Goal: Task Accomplishment & Management: Use online tool/utility

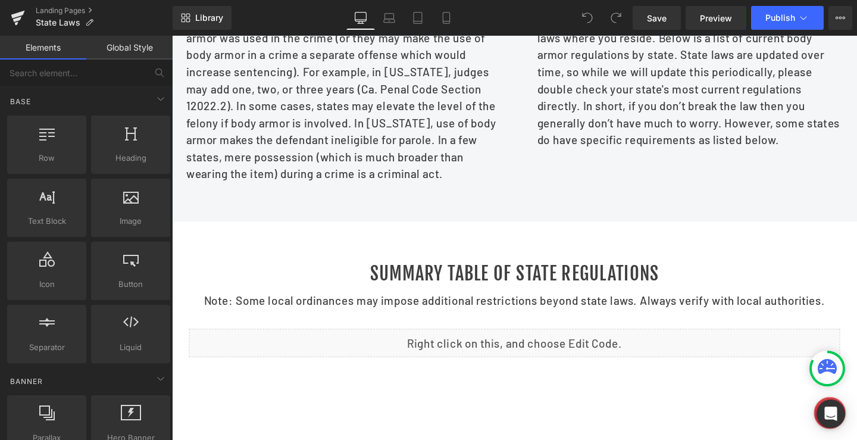
scroll to position [1021, 0]
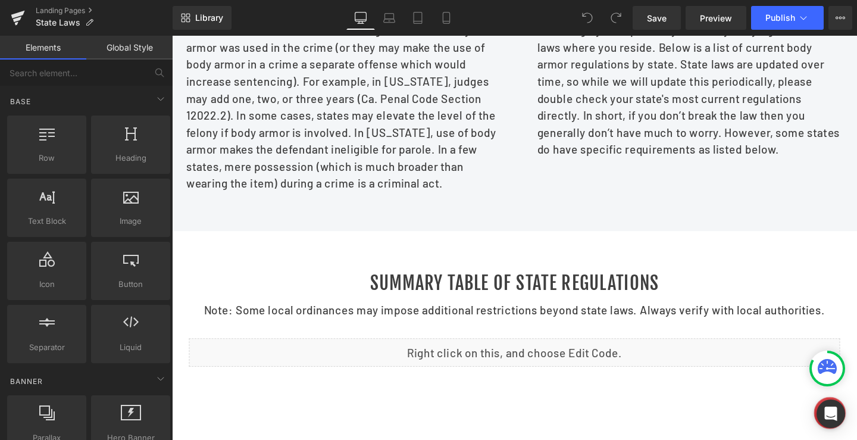
click at [474, 261] on div at bounding box center [532, 333] width 720 height 185
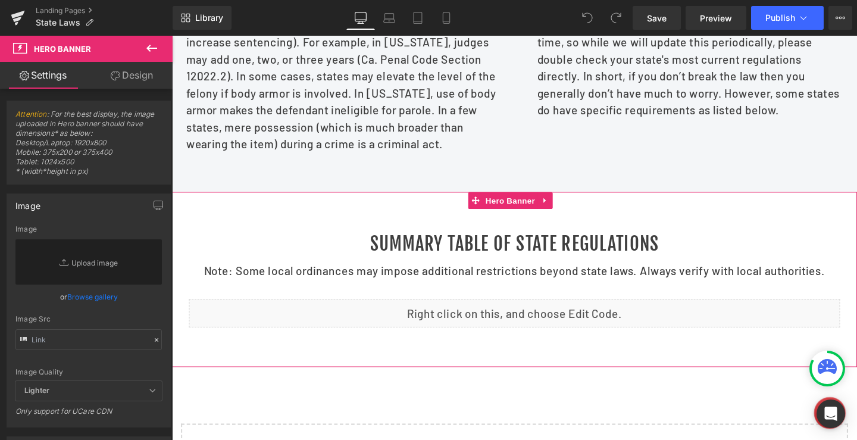
scroll to position [1081, 0]
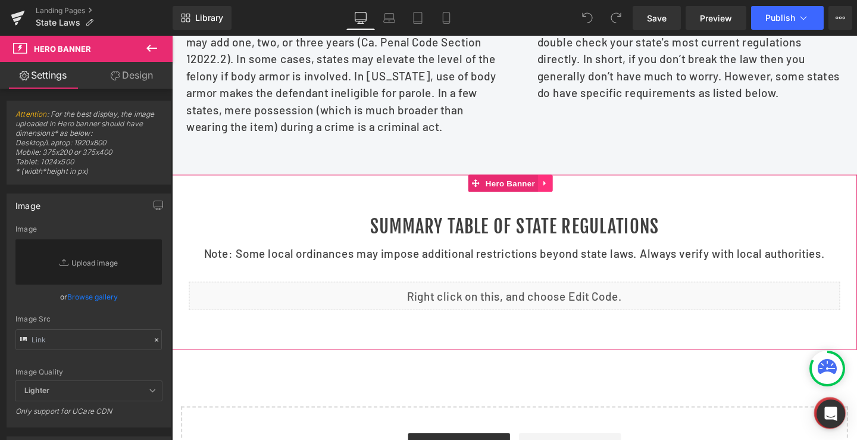
click at [566, 195] on icon at bounding box center [564, 190] width 8 height 9
drag, startPoint x: 558, startPoint y: 202, endPoint x: 566, endPoint y: 214, distance: 13.7
click at [558, 195] on icon at bounding box center [556, 190] width 8 height 8
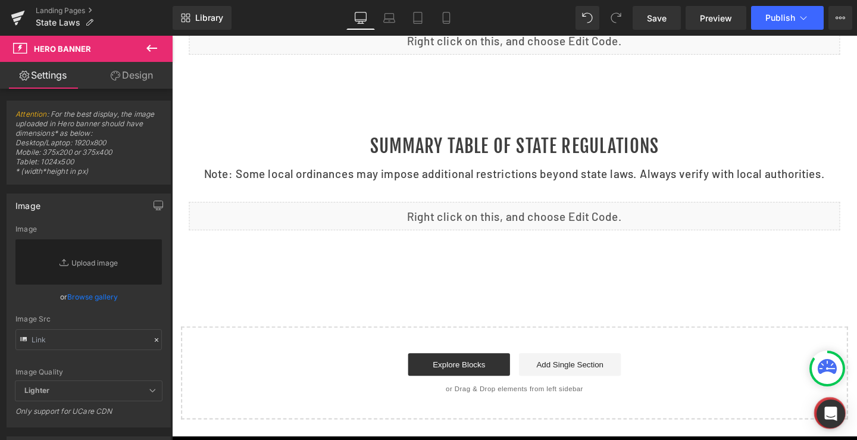
scroll to position [1318, 0]
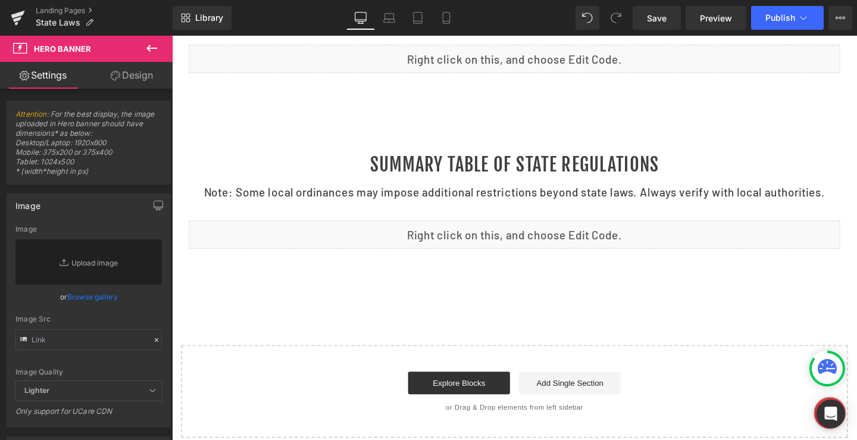
click at [549, 145] on div "Summary Table of State Regulations Heading Note: Some local ordinances may impo…" at bounding box center [532, 209] width 720 height 185
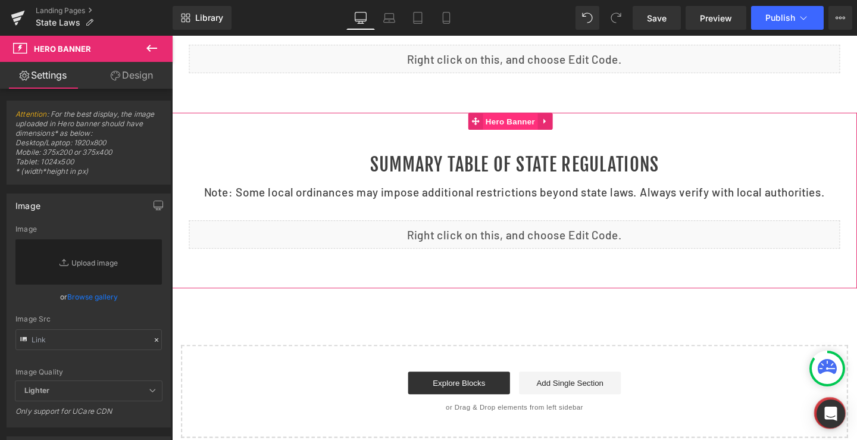
click at [528, 135] on span "Hero Banner" at bounding box center [528, 126] width 58 height 18
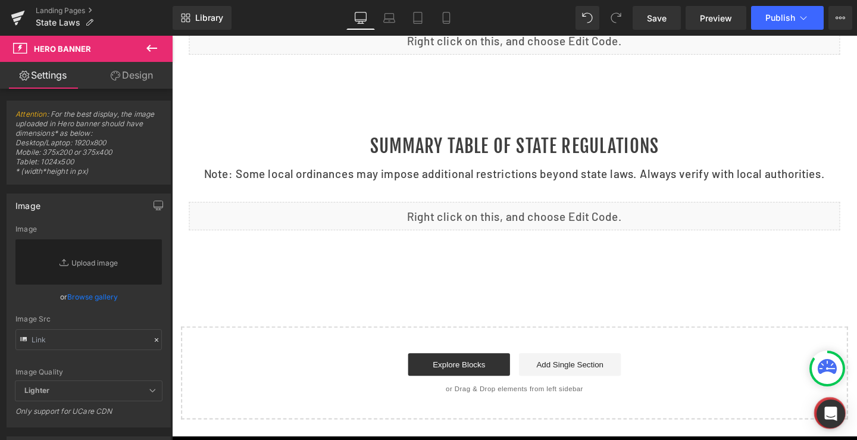
scroll to position [1358, 0]
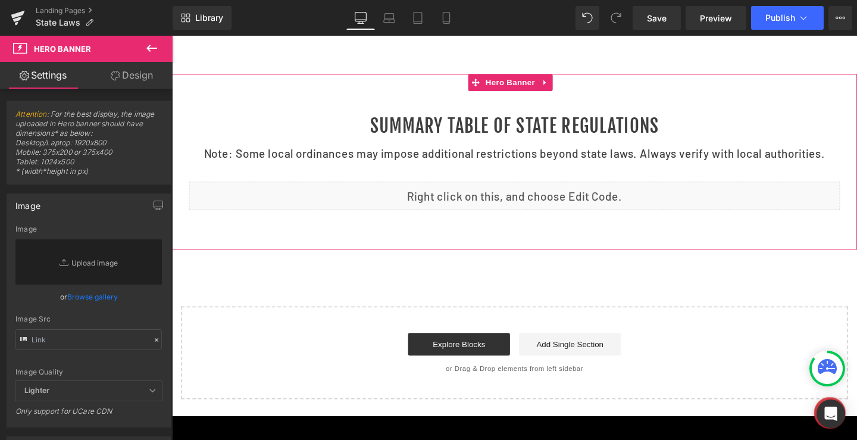
click at [543, 261] on div at bounding box center [532, 259] width 720 height 3
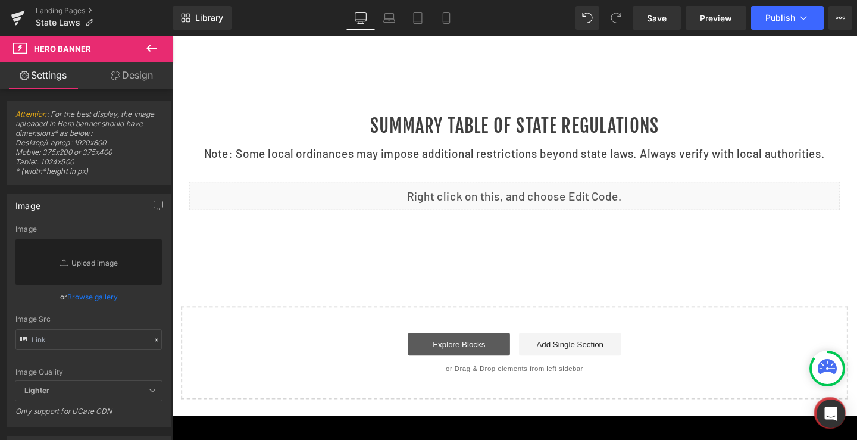
click at [468, 372] on link "Explore Blocks" at bounding box center [473, 360] width 107 height 24
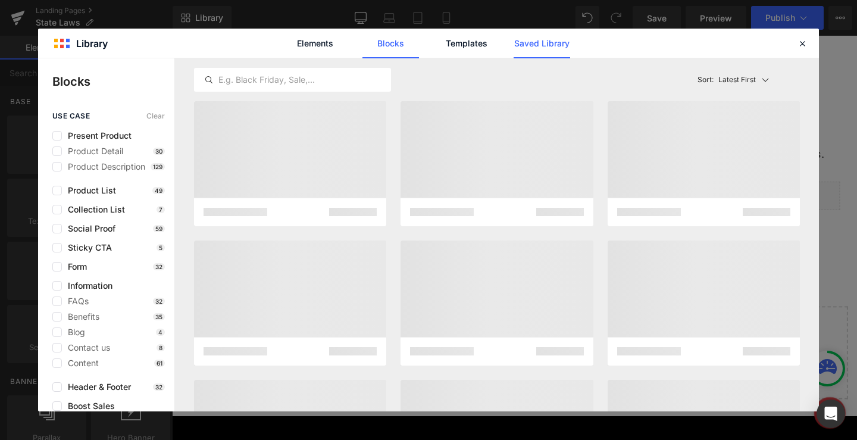
click at [538, 39] on link "Saved Library" at bounding box center [542, 44] width 57 height 30
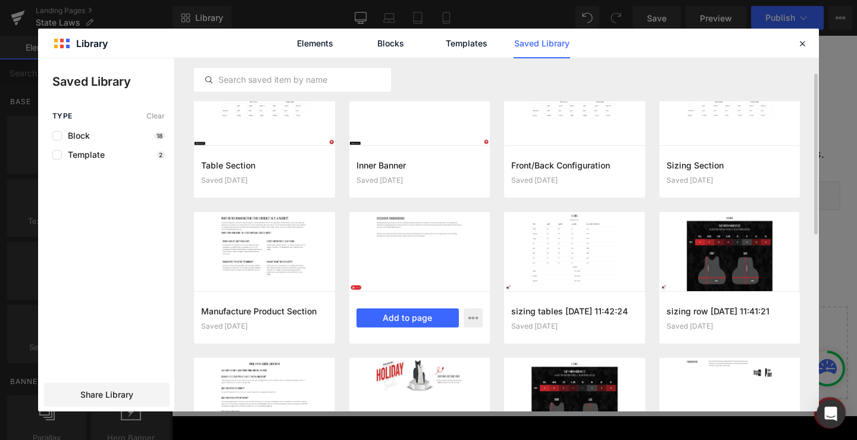
scroll to position [0, 0]
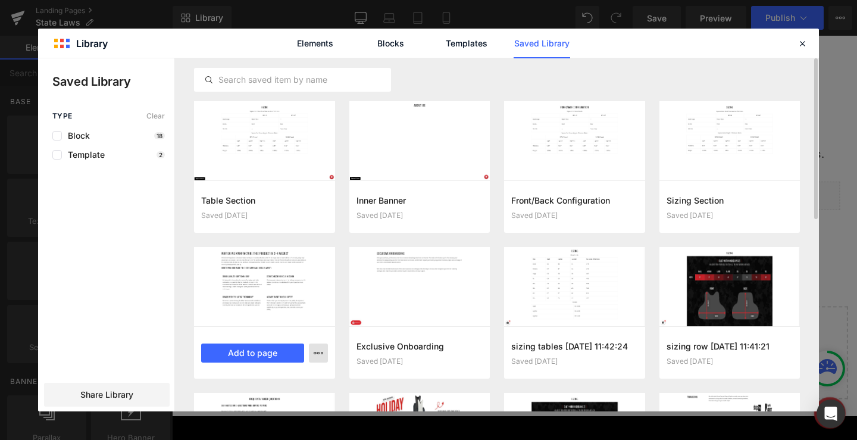
click at [317, 352] on icon "button" at bounding box center [319, 353] width 10 height 10
click at [317, 353] on div at bounding box center [428, 234] width 781 height 353
click at [261, 349] on button "Add to page" at bounding box center [252, 352] width 103 height 19
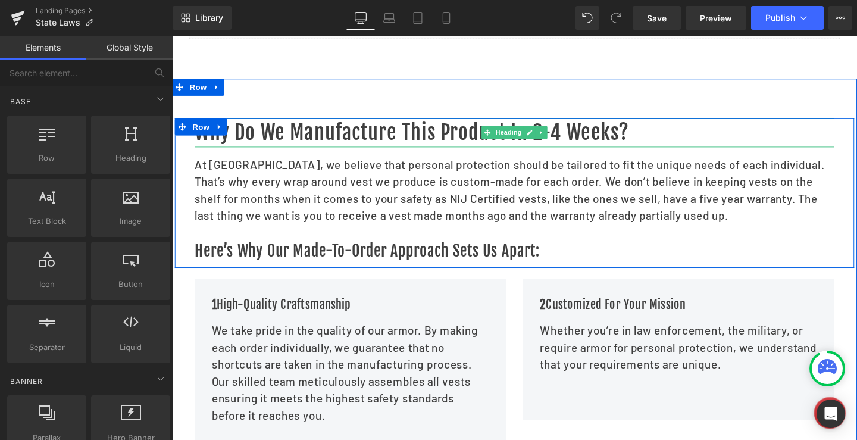
scroll to position [1419, 0]
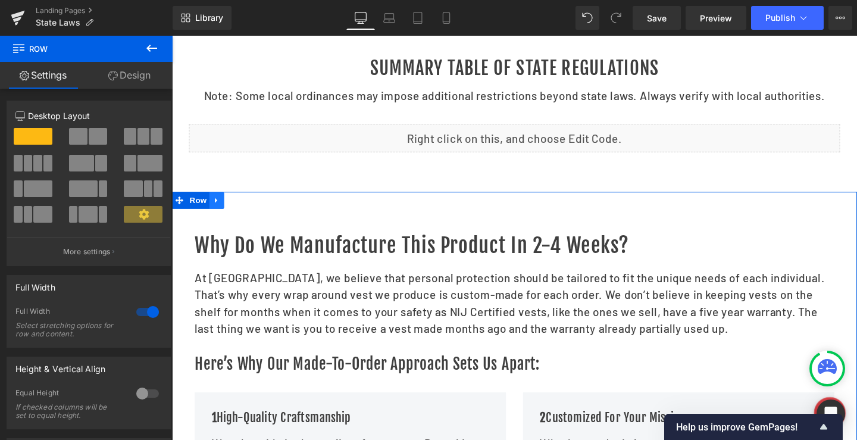
click at [216, 214] on icon at bounding box center [219, 209] width 8 height 9
click at [246, 213] on icon at bounding box center [250, 209] width 8 height 8
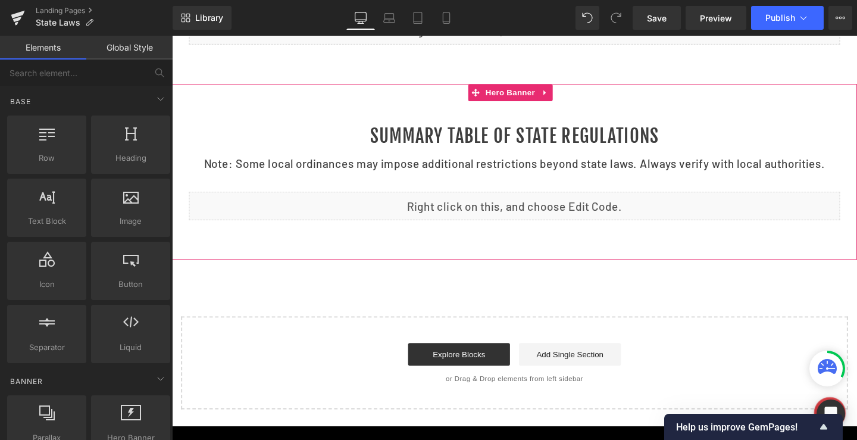
scroll to position [1300, 0]
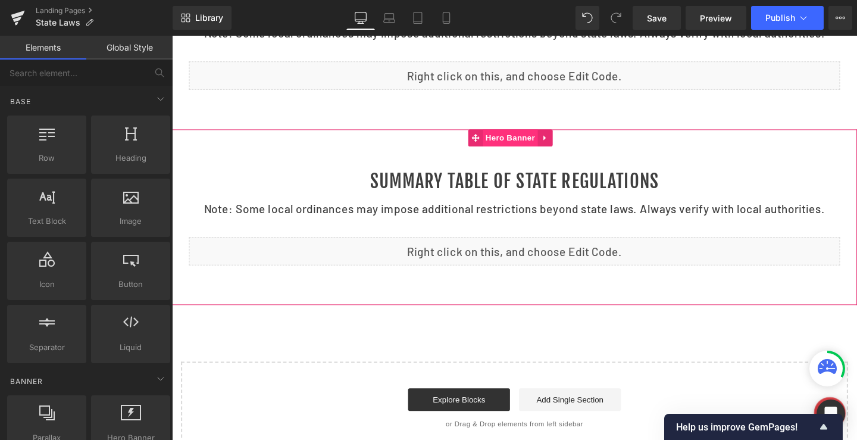
click at [533, 151] on span "Hero Banner" at bounding box center [528, 144] width 58 height 18
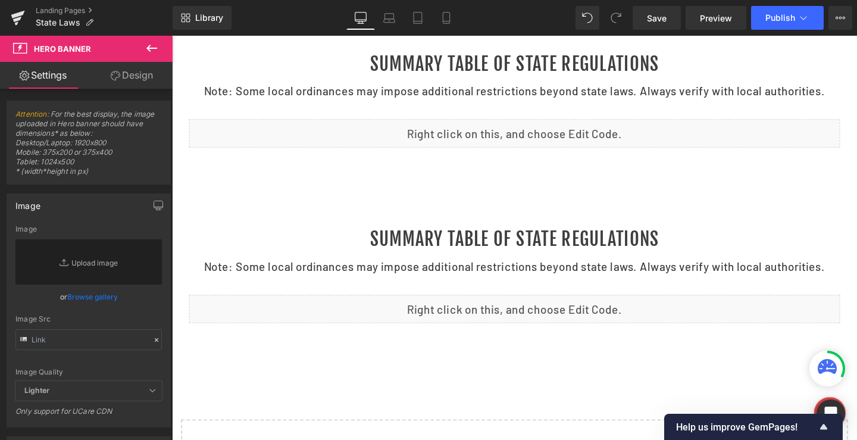
scroll to position [1241, 0]
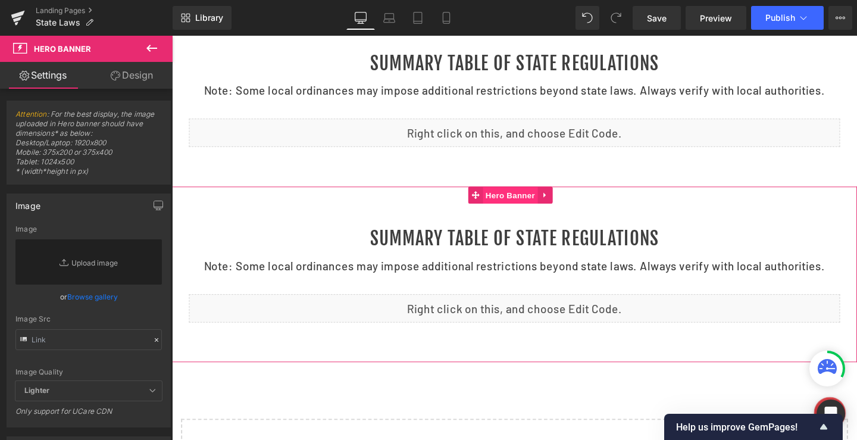
click at [530, 213] on span "Hero Banner" at bounding box center [528, 204] width 58 height 18
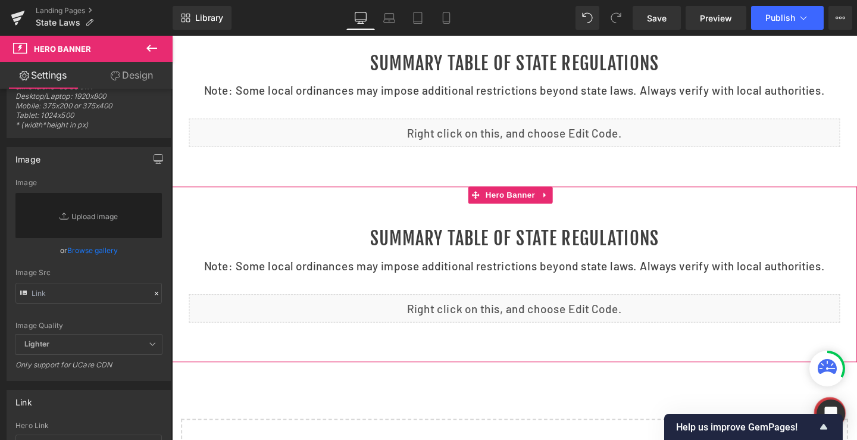
scroll to position [0, 0]
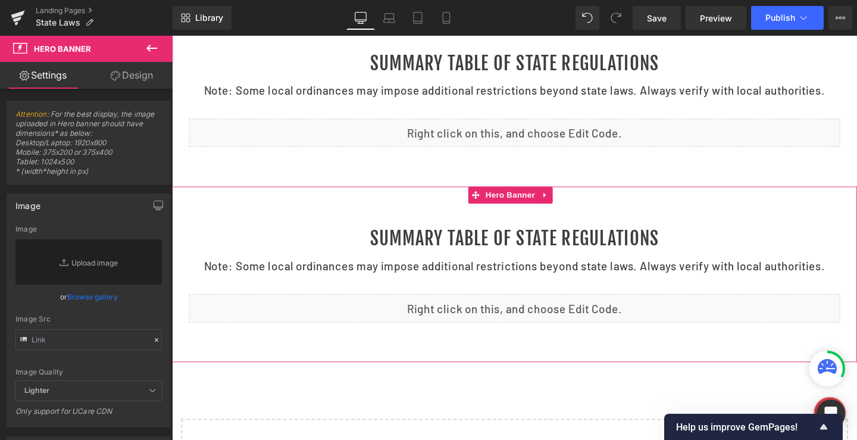
click at [133, 75] on link "Design" at bounding box center [132, 75] width 86 height 27
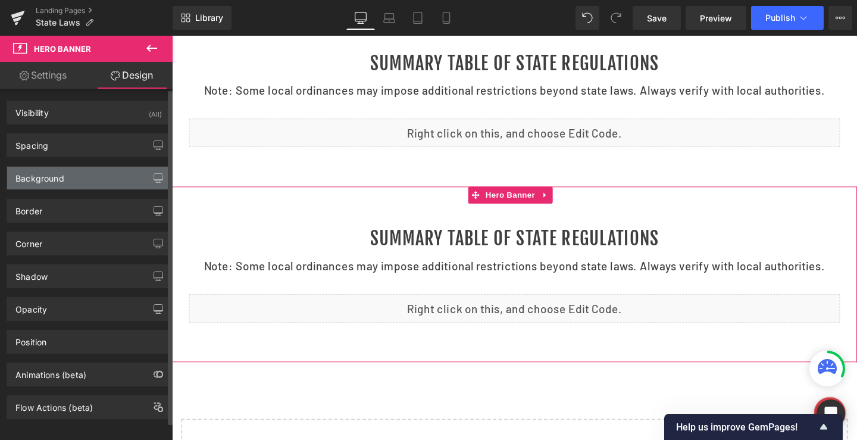
type input "#ffffff"
type input "100"
click at [48, 178] on div "Background" at bounding box center [39, 175] width 49 height 17
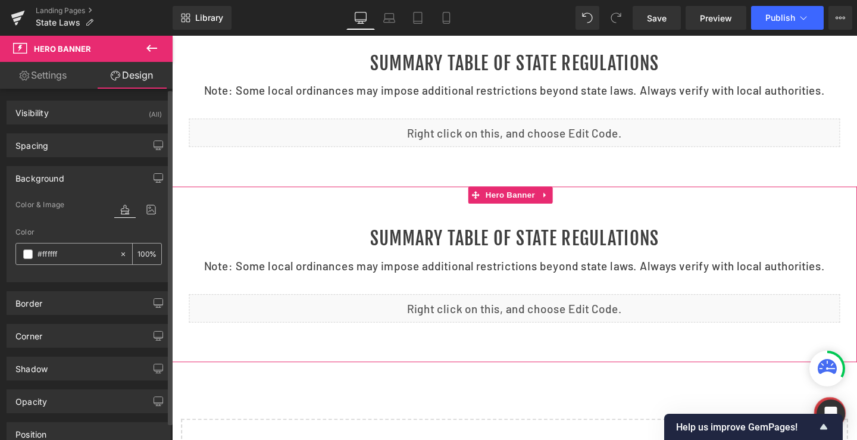
click at [43, 246] on div "#ffffff" at bounding box center [67, 253] width 103 height 21
click at [43, 251] on input "#ffffff" at bounding box center [76, 254] width 76 height 13
paste input "30375c"
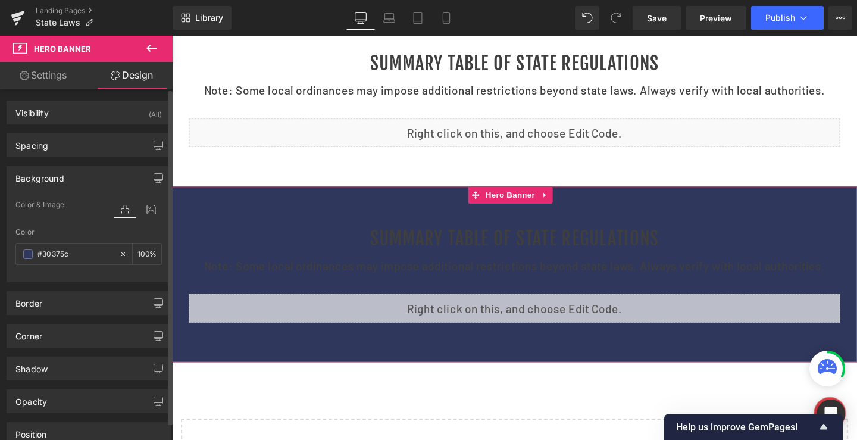
type input "#30375c"
click at [90, 218] on div "Color & Image color" at bounding box center [88, 213] width 146 height 30
click at [42, 78] on link "Settings" at bounding box center [43, 75] width 86 height 27
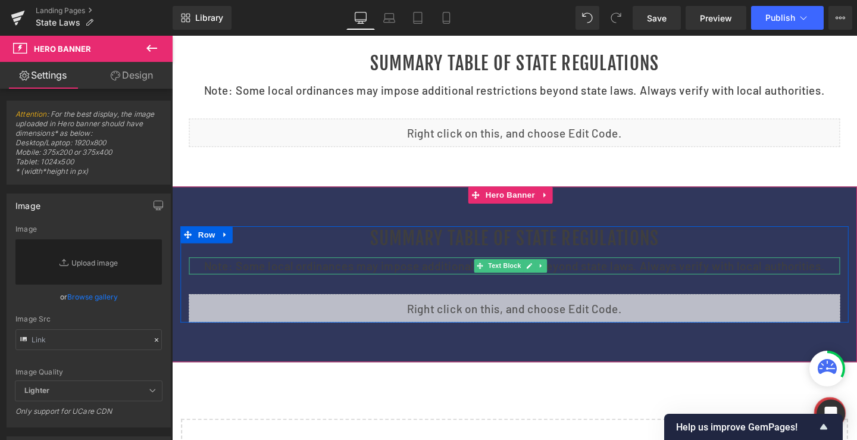
click at [375, 286] on p "Note: Some local ordinances may impose additional restrictions beyond state law…" at bounding box center [532, 277] width 685 height 18
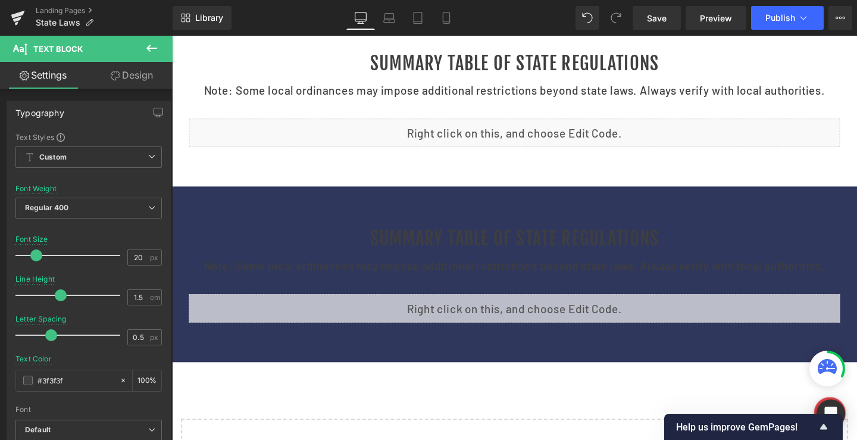
click at [150, 44] on icon at bounding box center [152, 48] width 14 height 14
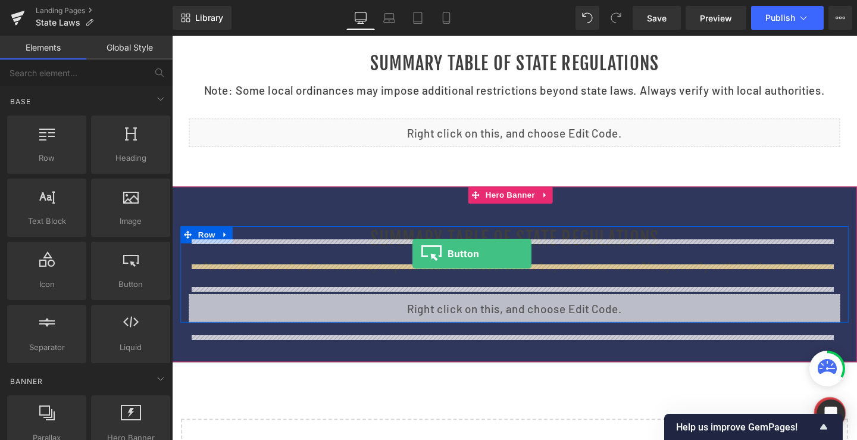
drag, startPoint x: 305, startPoint y: 318, endPoint x: 425, endPoint y: 265, distance: 131.6
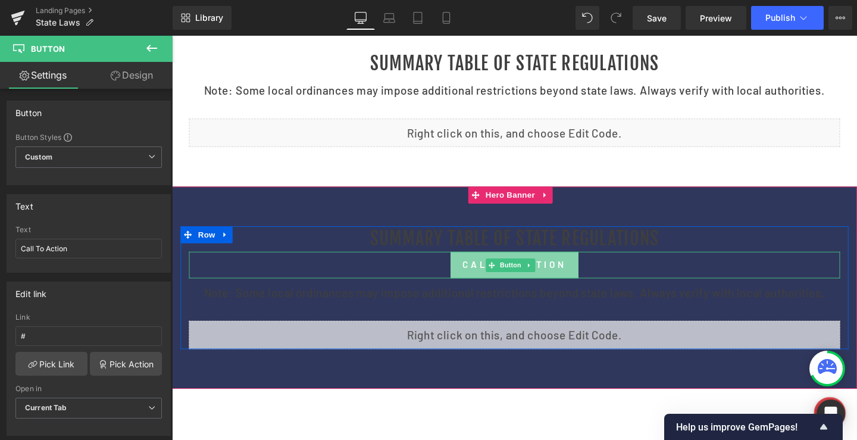
click at [577, 287] on link "Call To Action" at bounding box center [532, 277] width 134 height 28
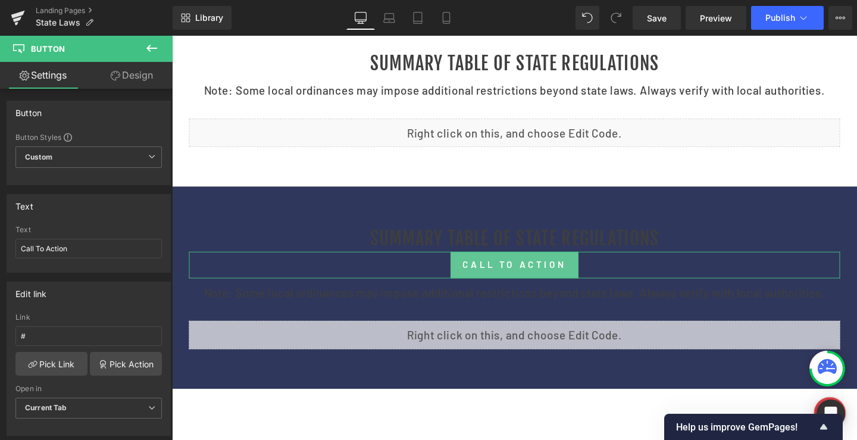
click at [47, 80] on link "Settings" at bounding box center [43, 75] width 86 height 27
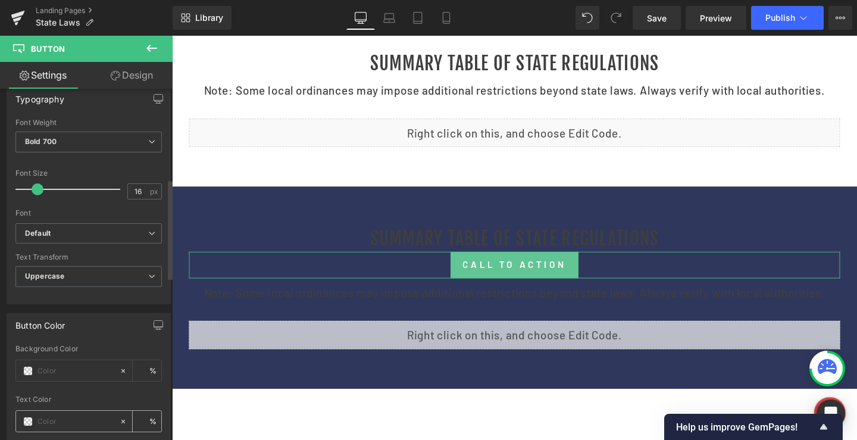
scroll to position [476, 0]
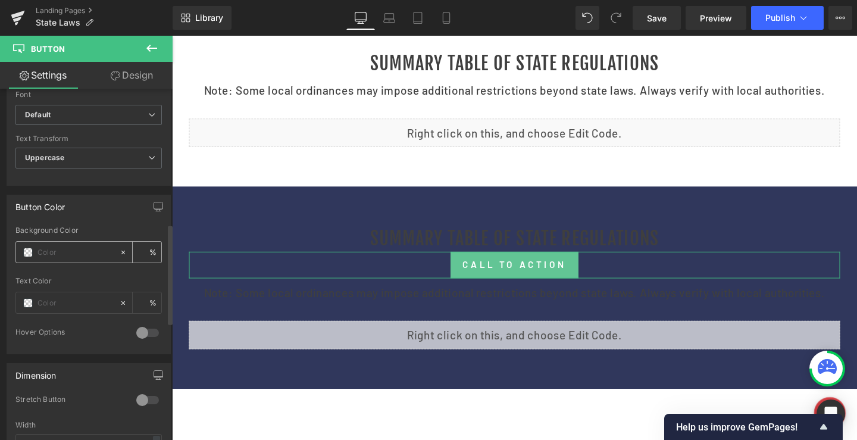
click at [51, 246] on input "text" at bounding box center [76, 252] width 76 height 13
paste input "de272e"
type input "de272e"
type input "100"
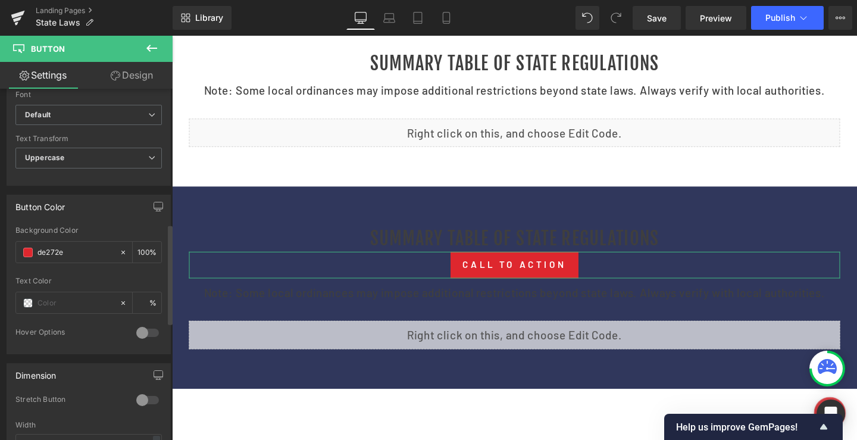
click at [94, 232] on div "Background Color" at bounding box center [88, 230] width 146 height 8
type input "#de272e"
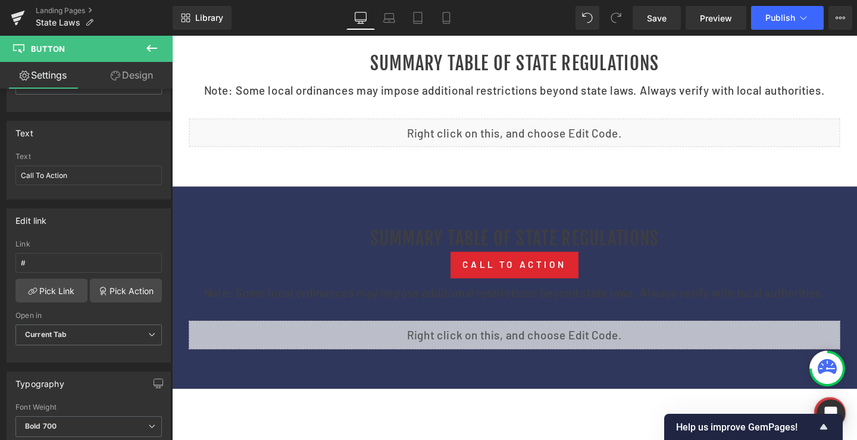
scroll to position [60, 0]
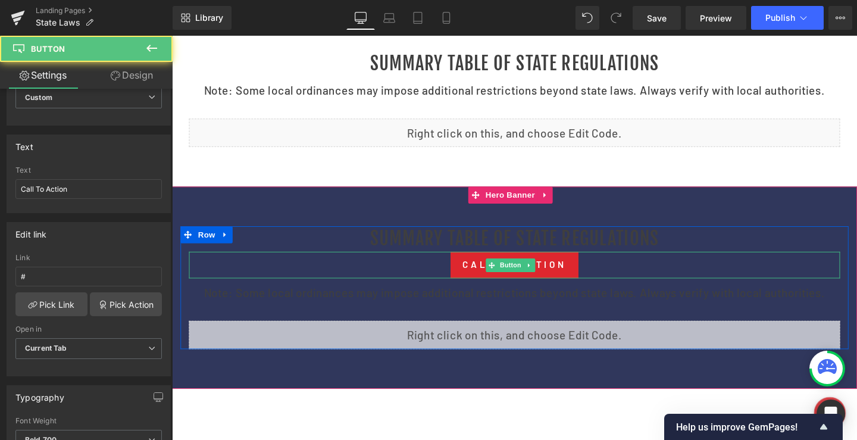
click at [491, 290] on link "Call To Action" at bounding box center [532, 277] width 134 height 28
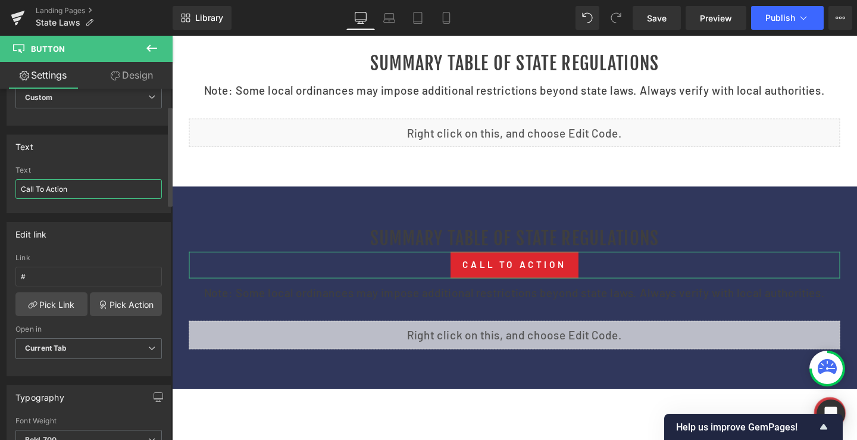
click at [77, 186] on input "Call To Action" at bounding box center [88, 189] width 146 height 20
paste input "Source: IntelAlytic"
type input "Source: IntelAlytic"
click at [70, 167] on div "Text" at bounding box center [88, 170] width 146 height 8
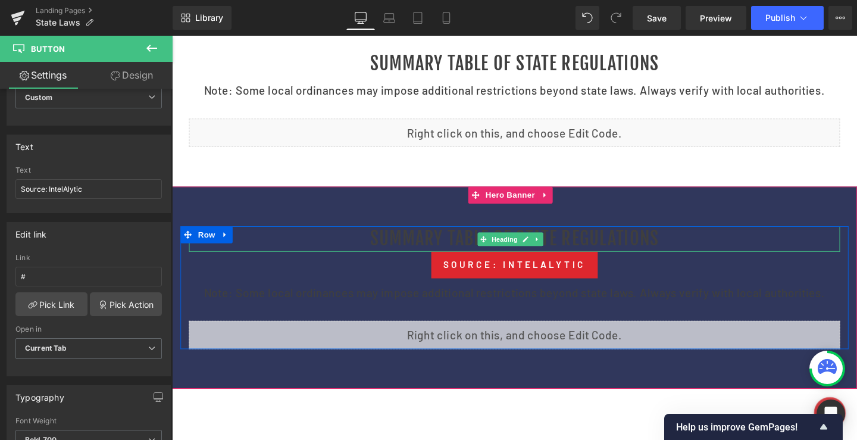
click at [460, 260] on h1 "Summary Table of State Regulations" at bounding box center [532, 249] width 685 height 27
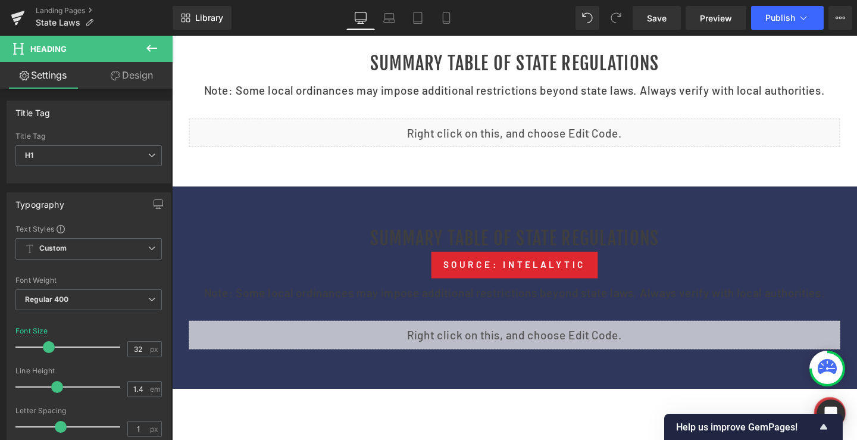
click at [169, 38] on button at bounding box center [152, 49] width 42 height 26
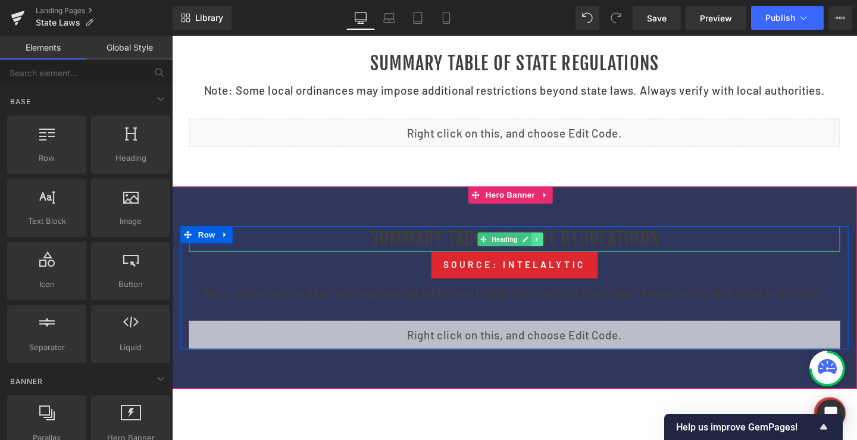
click at [555, 253] on icon at bounding box center [556, 249] width 7 height 7
click at [561, 253] on icon at bounding box center [562, 249] width 7 height 7
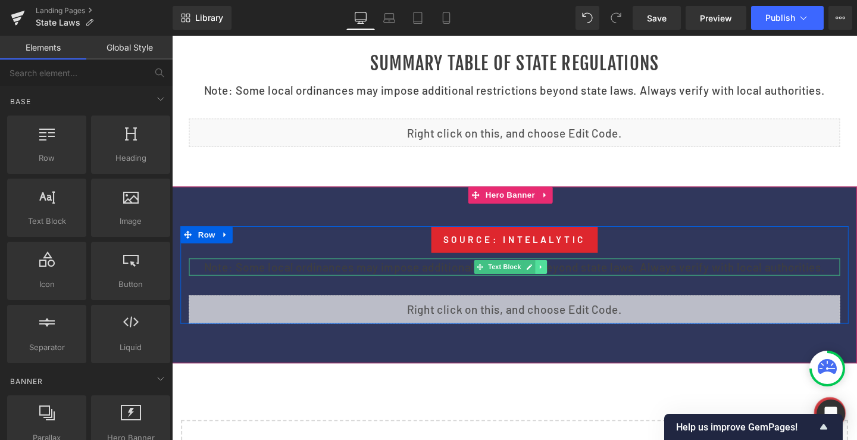
click at [558, 282] on icon at bounding box center [560, 278] width 7 height 7
click at [567, 282] on icon at bounding box center [566, 278] width 7 height 7
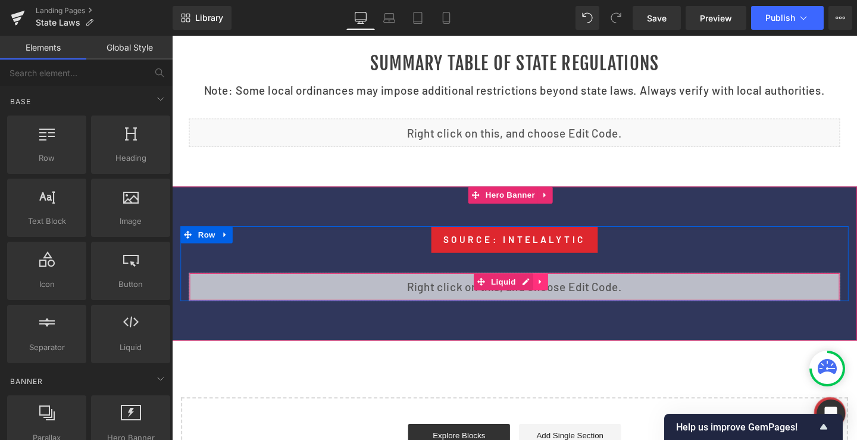
click at [558, 299] on icon at bounding box center [559, 294] width 8 height 9
click at [567, 298] on icon at bounding box center [567, 294] width 8 height 8
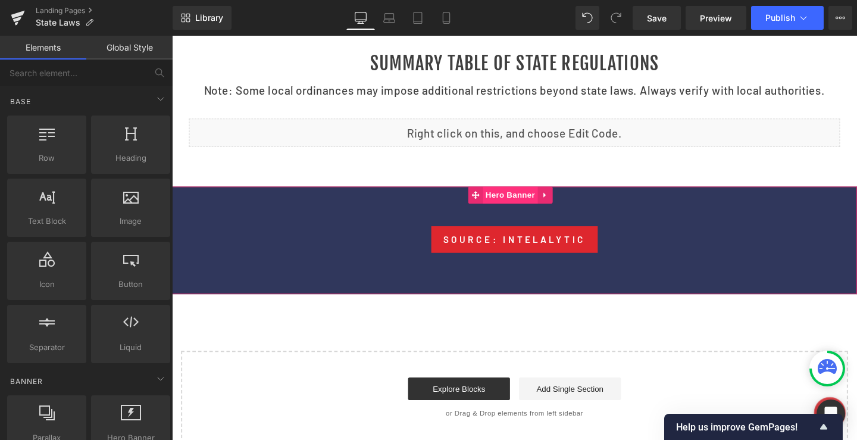
click at [529, 212] on span "Hero Banner" at bounding box center [528, 203] width 58 height 18
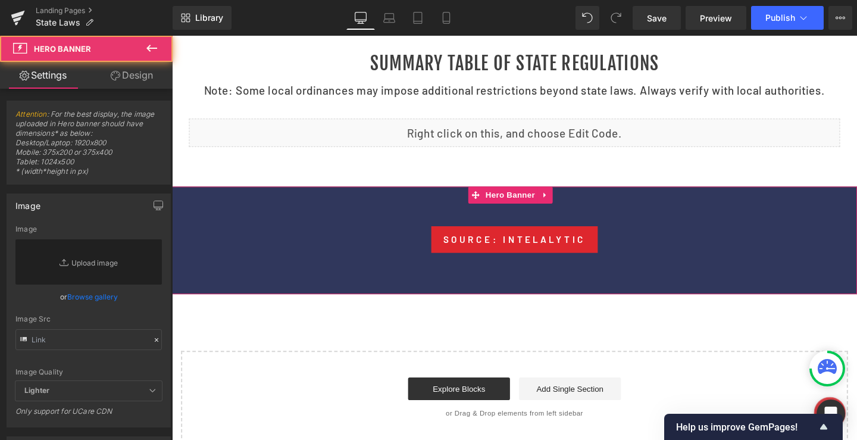
click at [143, 77] on link "Design" at bounding box center [132, 75] width 86 height 27
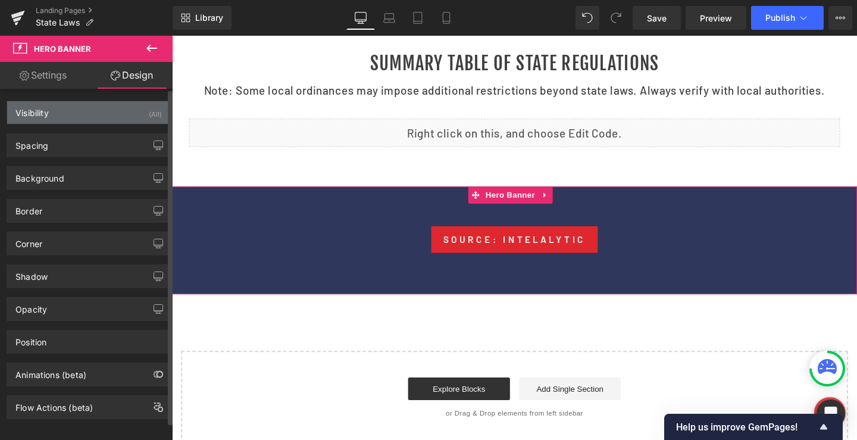
click at [38, 122] on div "Visibility (All)" at bounding box center [88, 112] width 163 height 23
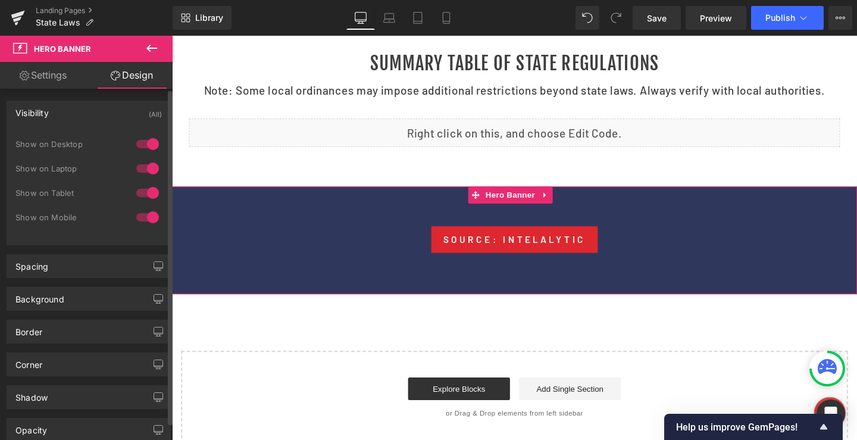
click at [35, 114] on div "Visibility" at bounding box center [31, 109] width 33 height 17
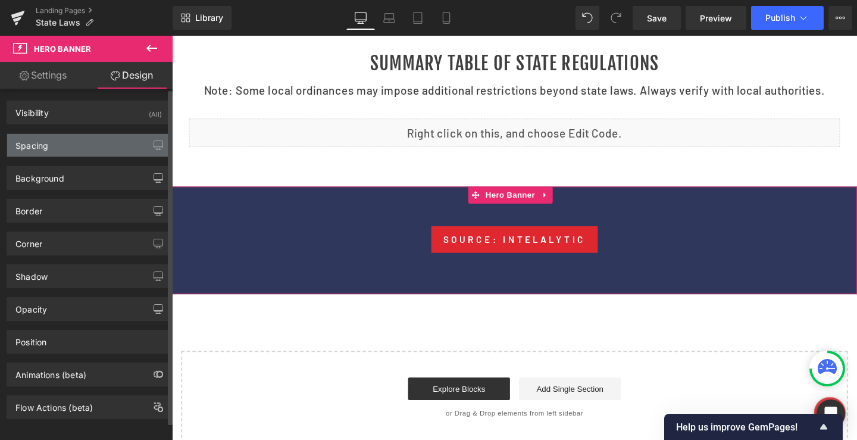
click at [42, 149] on div "Spacing" at bounding box center [31, 142] width 33 height 17
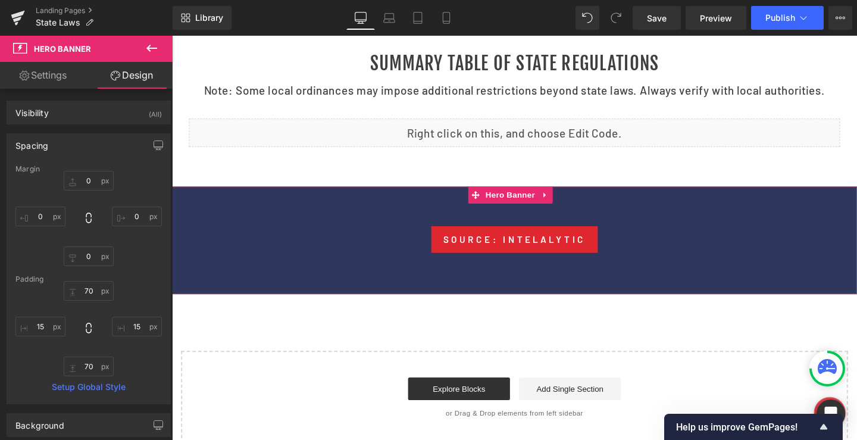
click at [554, 260] on link "Source: IntelAlytic" at bounding box center [532, 250] width 174 height 28
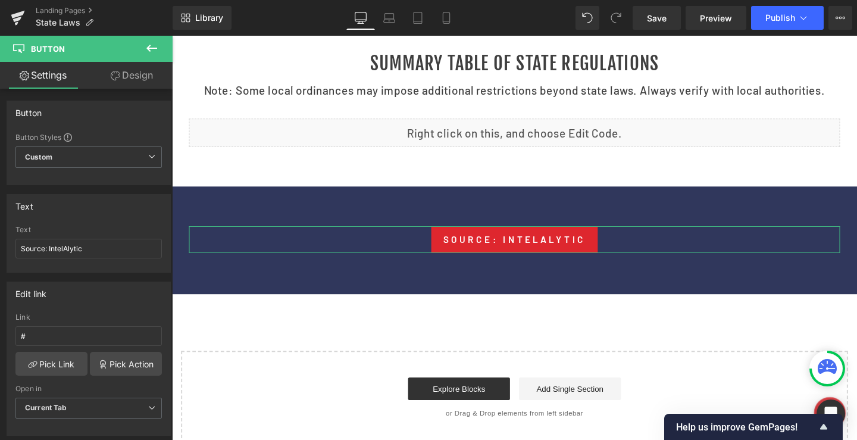
click at [37, 81] on link "Settings" at bounding box center [43, 75] width 86 height 27
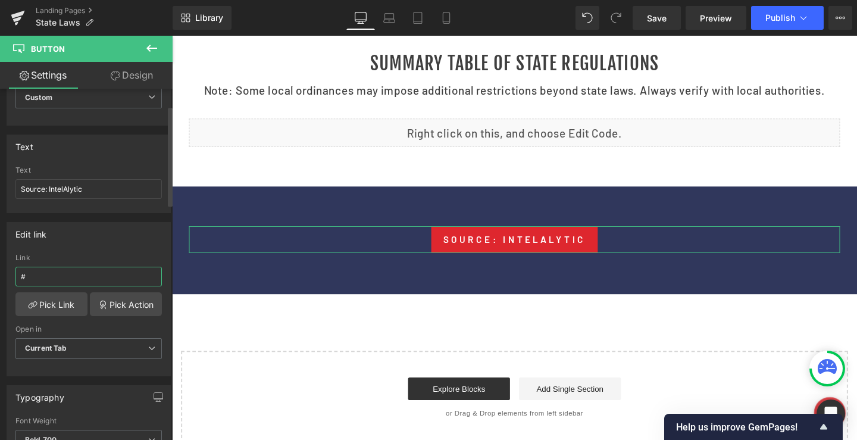
click at [48, 277] on input "#" at bounding box center [88, 277] width 146 height 20
click at [0, 276] on div "Edit link # Link # Pick Link Pick Action Current Tab New Tab Open in Current Ta…" at bounding box center [89, 294] width 178 height 163
paste input "[URL][DOMAIN_NAME]"
type input "[URL][DOMAIN_NAME]"
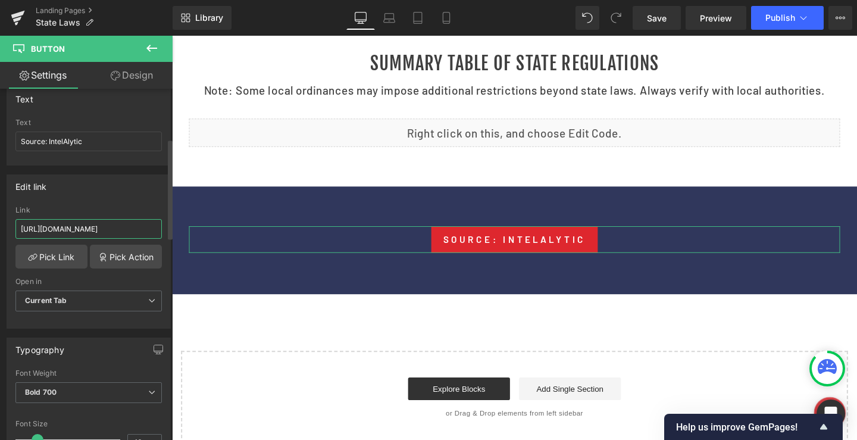
scroll to position [179, 0]
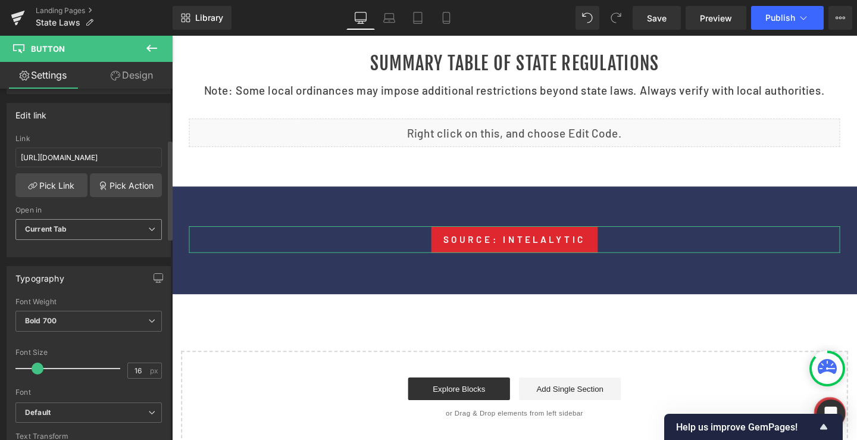
click at [83, 226] on span "Current Tab" at bounding box center [88, 229] width 146 height 21
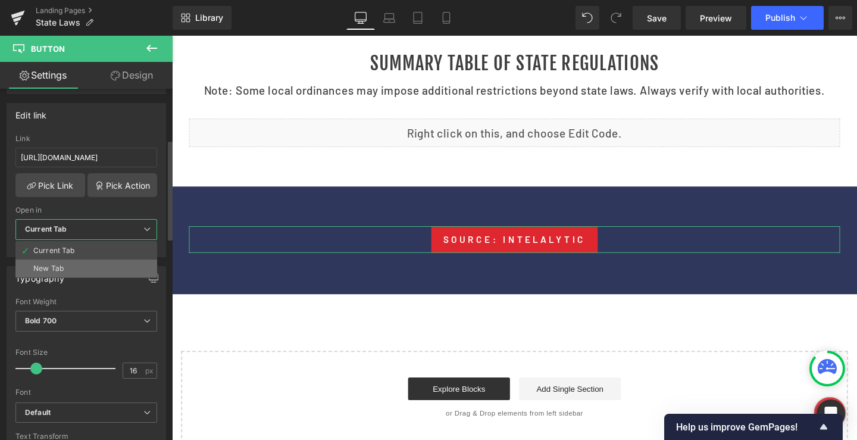
click at [62, 270] on div "New Tab" at bounding box center [48, 268] width 30 height 8
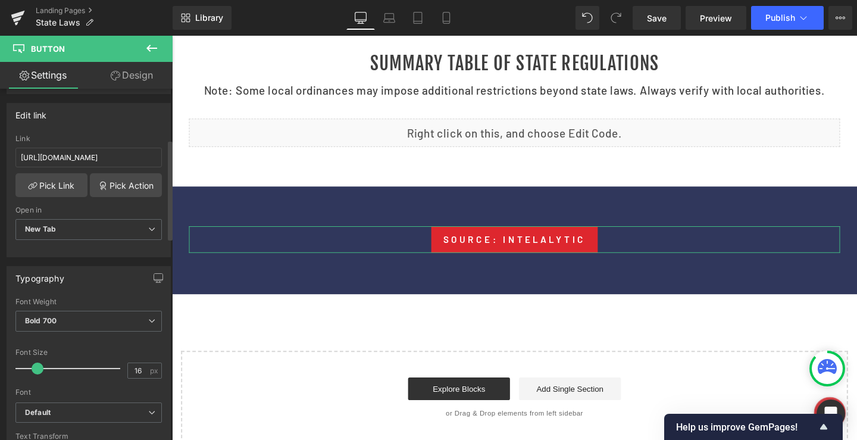
click at [88, 207] on div "Open in" at bounding box center [88, 210] width 146 height 8
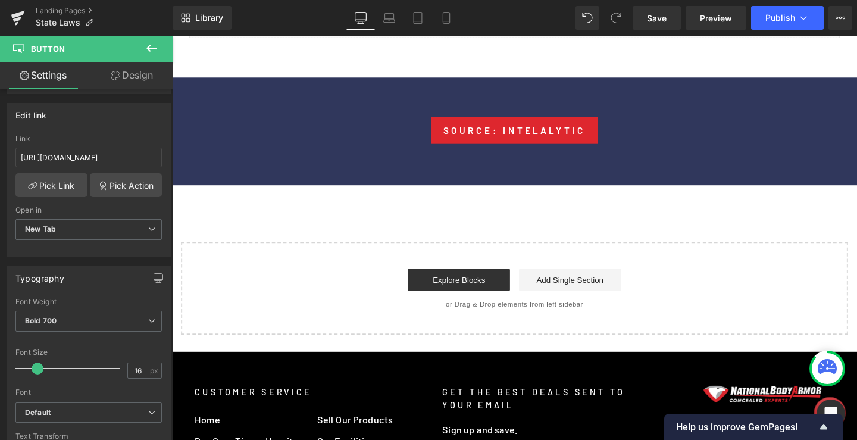
scroll to position [1300, 0]
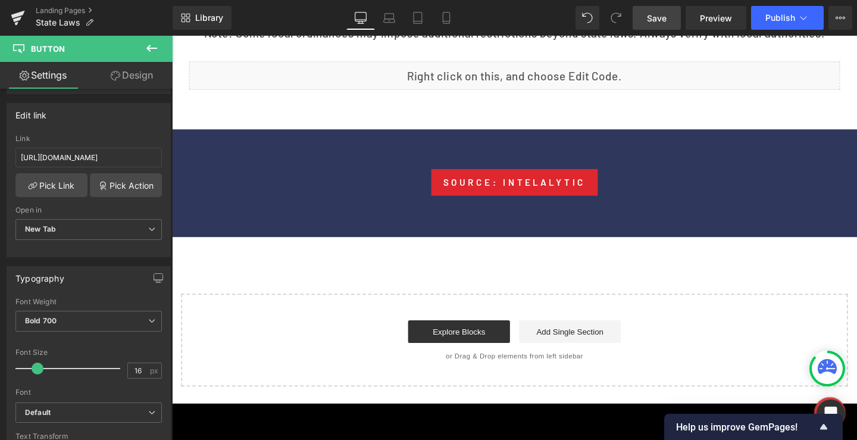
click at [668, 14] on link "Save" at bounding box center [657, 18] width 48 height 24
click at [656, 21] on span "Save" at bounding box center [657, 18] width 20 height 13
click at [788, 16] on span "Publish" at bounding box center [781, 18] width 30 height 10
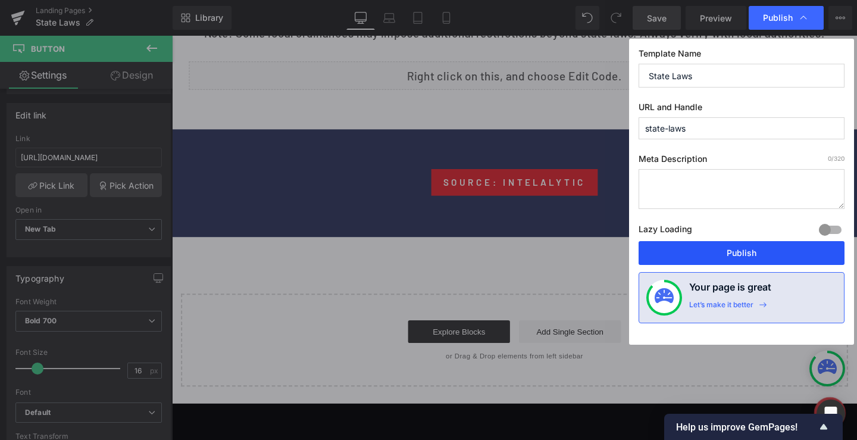
drag, startPoint x: 737, startPoint y: 254, endPoint x: 495, endPoint y: 142, distance: 266.9
click at [737, 254] on button "Publish" at bounding box center [742, 253] width 206 height 24
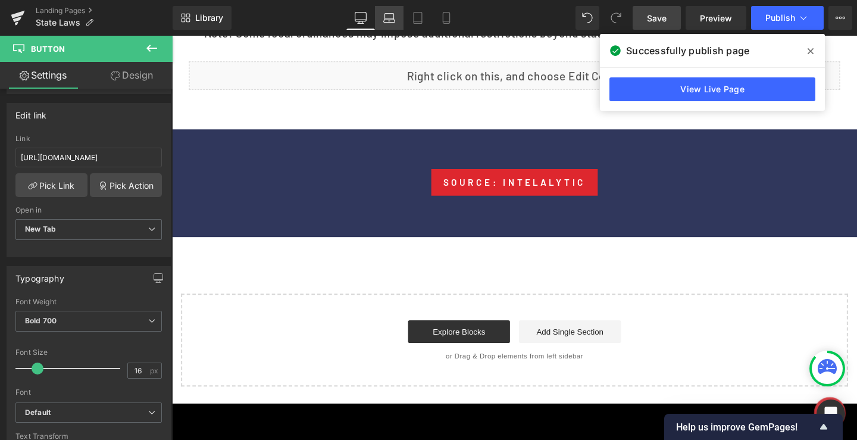
click at [383, 21] on icon at bounding box center [389, 18] width 12 height 12
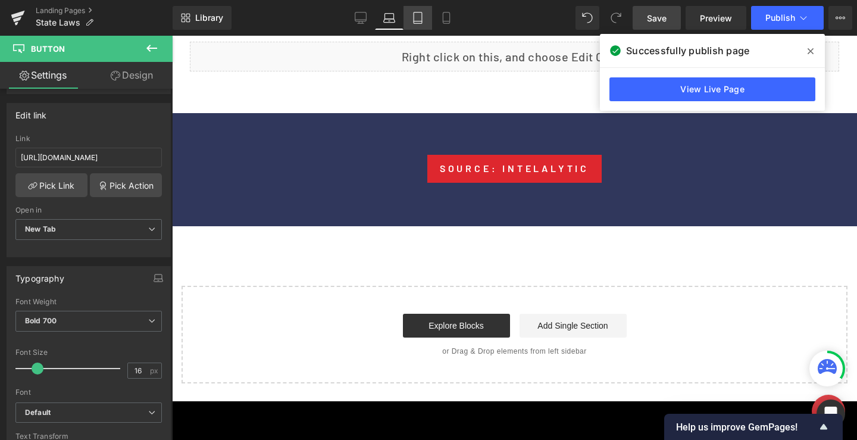
click at [418, 19] on icon at bounding box center [418, 18] width 12 height 12
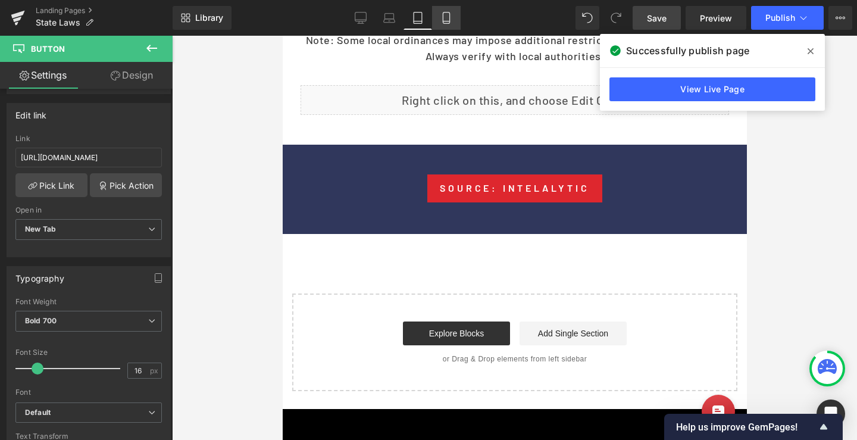
click at [447, 15] on icon at bounding box center [446, 18] width 12 height 12
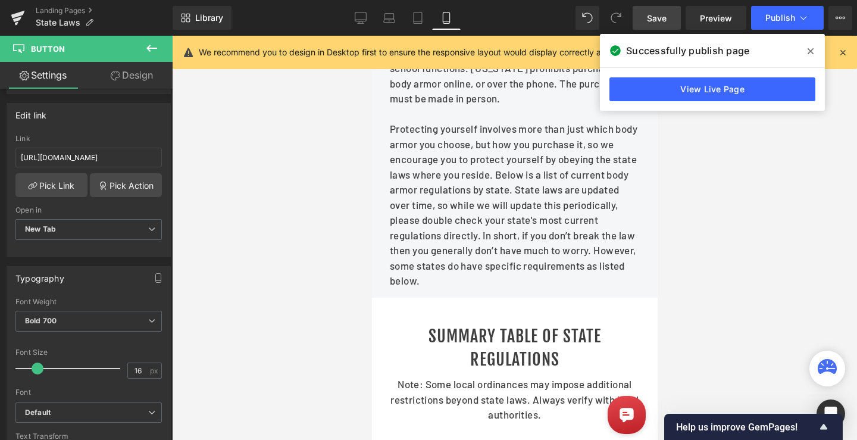
scroll to position [1889, 0]
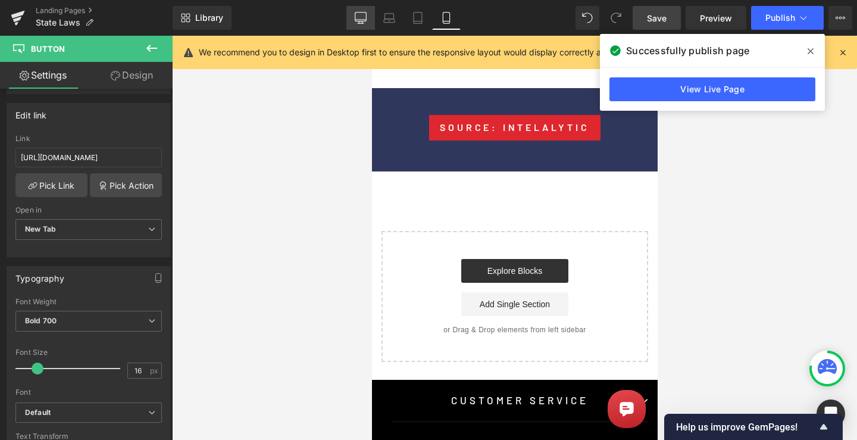
click at [355, 13] on icon at bounding box center [361, 18] width 12 height 12
type input "100"
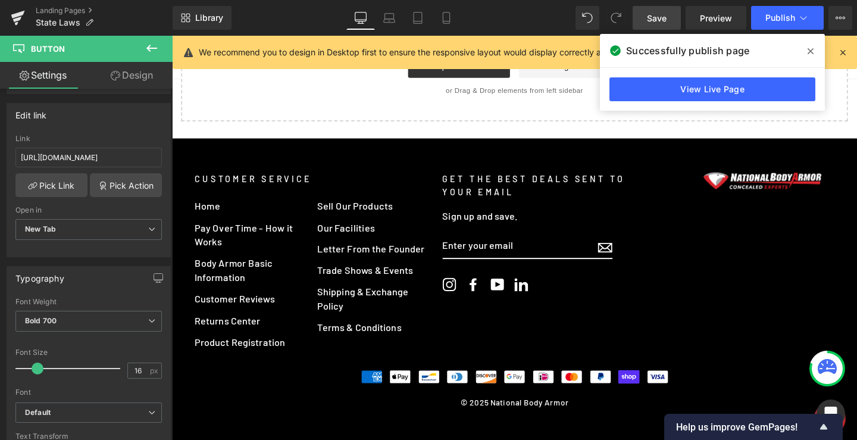
scroll to position [1300, 0]
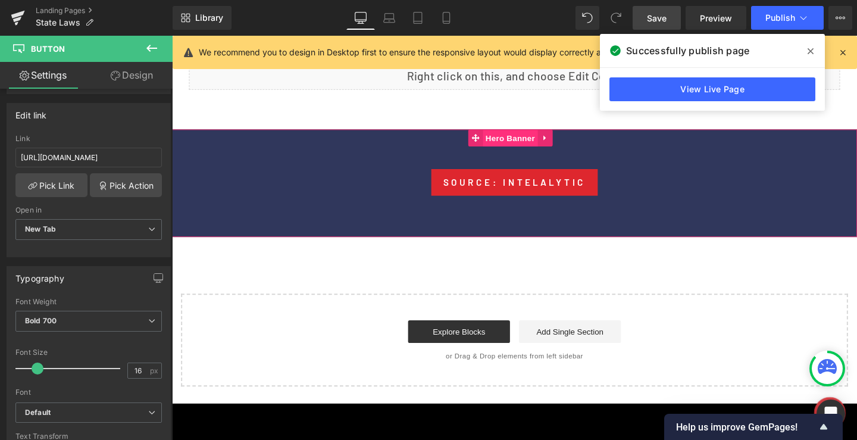
click at [534, 153] on span "Hero Banner" at bounding box center [528, 144] width 58 height 18
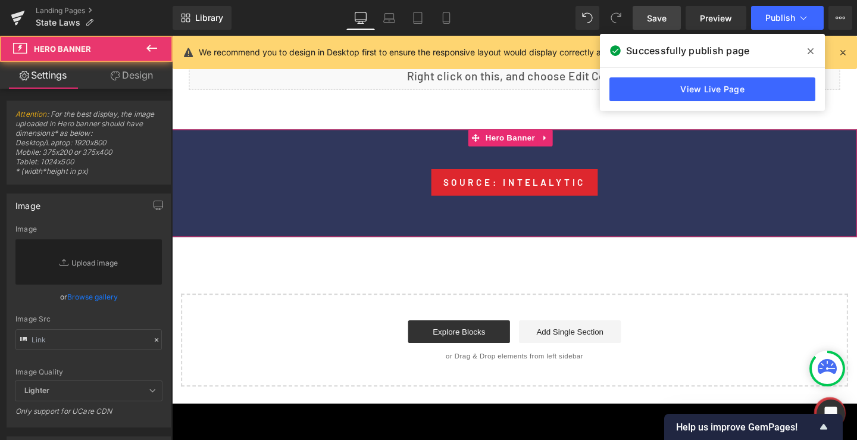
click at [112, 71] on icon at bounding box center [116, 76] width 10 height 10
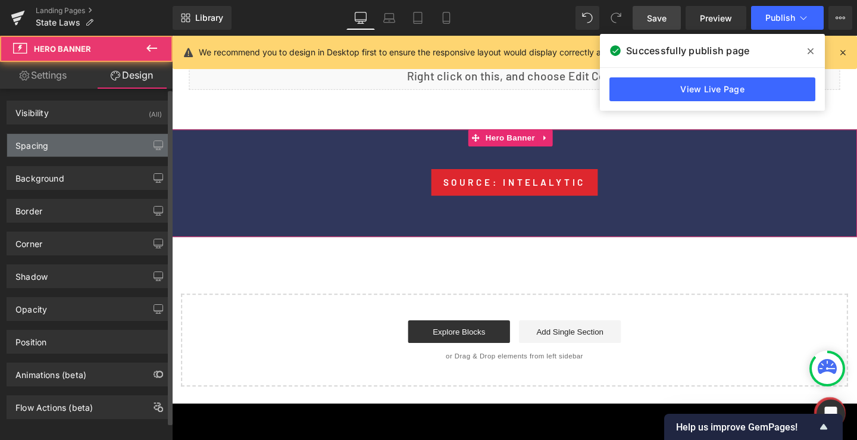
type input "0"
type input "70"
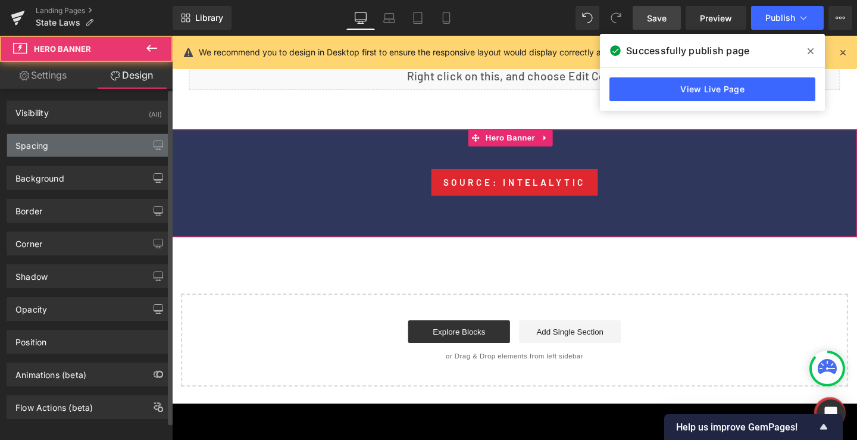
type input "15"
type input "70"
type input "15"
click at [46, 139] on div "Spacing" at bounding box center [31, 142] width 33 height 17
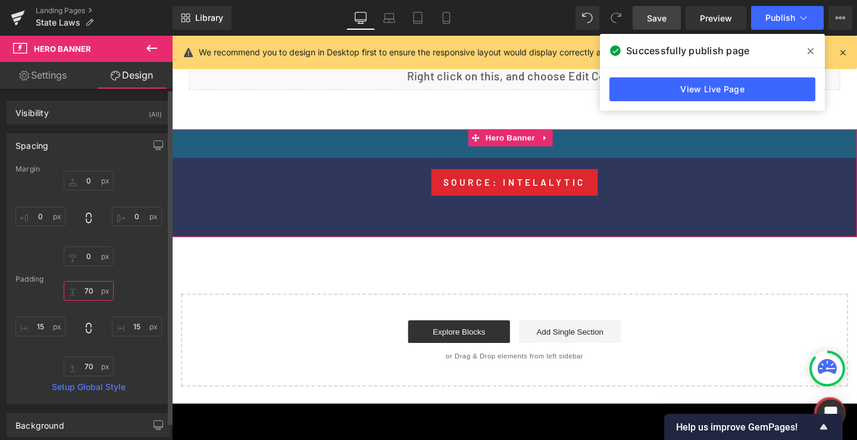
click at [90, 291] on input "70" at bounding box center [89, 291] width 50 height 20
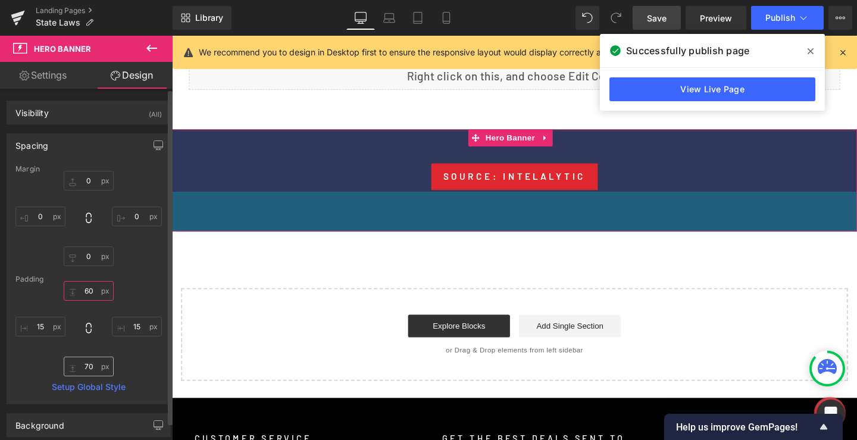
type input "60"
click at [92, 367] on input "70" at bounding box center [89, 367] width 50 height 20
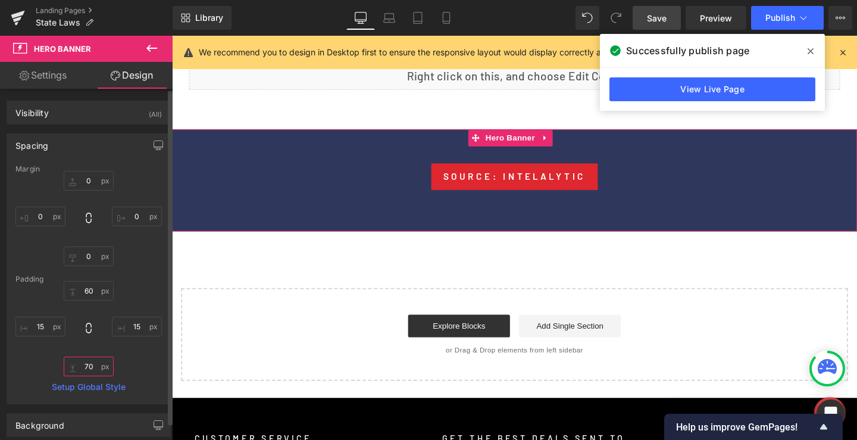
click at [92, 367] on input "70" at bounding box center [89, 367] width 50 height 20
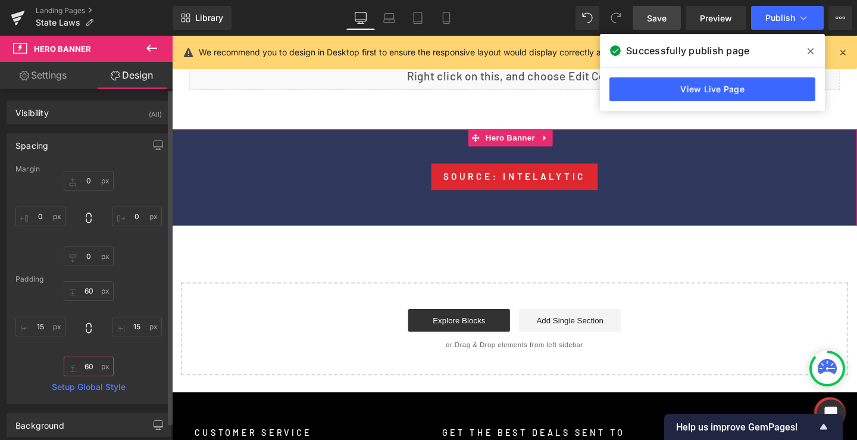
type input "60"
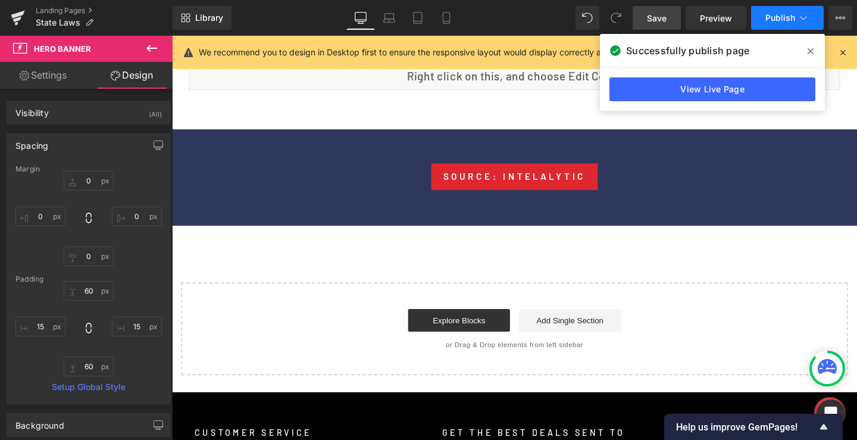
click at [784, 11] on button "Publish" at bounding box center [787, 18] width 73 height 24
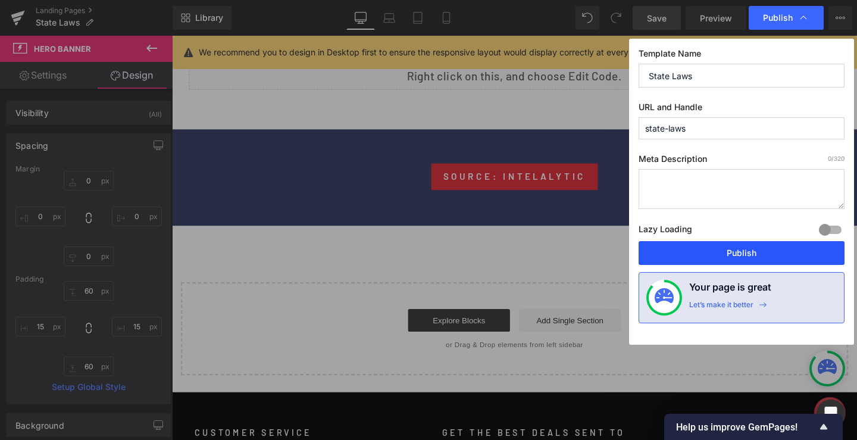
drag, startPoint x: 756, startPoint y: 254, endPoint x: 586, endPoint y: 218, distance: 173.5
click at [756, 254] on button "Publish" at bounding box center [742, 253] width 206 height 24
